Goal: Information Seeking & Learning: Learn about a topic

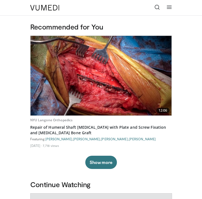
click at [158, 6] on icon at bounding box center [158, 7] width 6 height 6
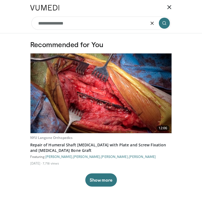
type input "**********"
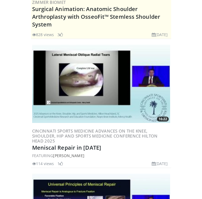
scroll to position [271, 0]
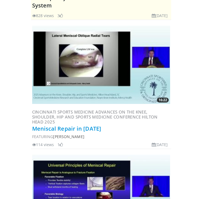
click at [83, 129] on link "Meniscal Repair in 2025" at bounding box center [66, 128] width 69 height 7
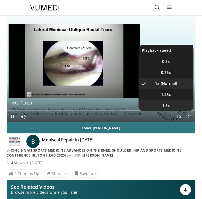
click at [175, 103] on li "1.5x" at bounding box center [166, 105] width 55 height 11
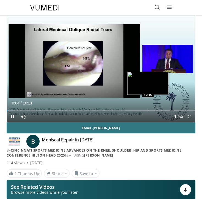
click at [148, 108] on div "Loaded : 4.04% 00:04 12:15" at bounding box center [101, 108] width 188 height 5
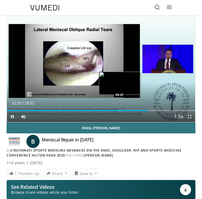
click at [119, 108] on div "Loaded : 77.42% 12:15 09:47" at bounding box center [101, 108] width 188 height 5
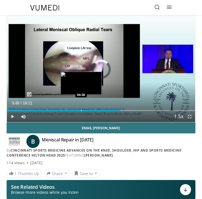
click at [81, 108] on div "Loaded : 66.21% 09:48 06:26" at bounding box center [101, 108] width 188 height 5
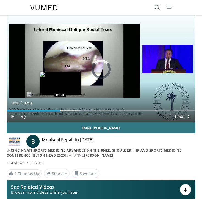
click at [60, 110] on div "Progress Bar" at bounding box center [60, 110] width 1 height 1
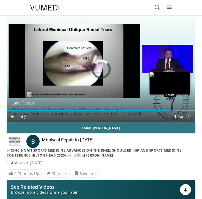
click at [170, 109] on div "Loaded : 35.37% 14:09 14:09" at bounding box center [101, 108] width 188 height 5
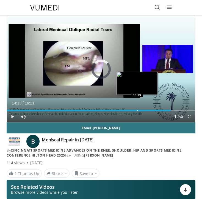
click at [137, 109] on div "Loaded : 92.97% 14:13 11:19" at bounding box center [101, 108] width 188 height 5
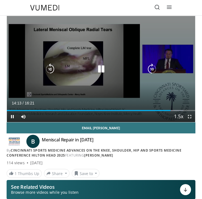
click at [56, 64] on div "Video Player" at bounding box center [101, 69] width 113 height 11
click at [102, 68] on icon "Video Player" at bounding box center [101, 69] width 11 height 11
